Goal: Check status: Check status

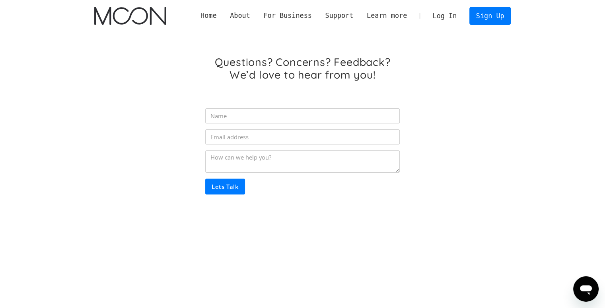
click at [0, 124] on section "Questions? Concerns? Feedback? We’d love to hear from you! Lets Talk Thank you!…" at bounding box center [302, 140] width 605 height 217
click at [146, 16] on img "home" at bounding box center [130, 16] width 72 height 18
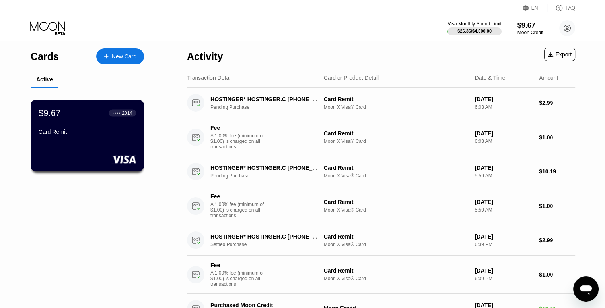
click at [136, 113] on div "● ● ● ● 2014" at bounding box center [122, 112] width 27 height 7
